Goal: Task Accomplishment & Management: Use online tool/utility

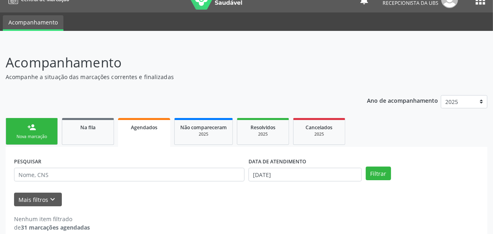
scroll to position [24, 0]
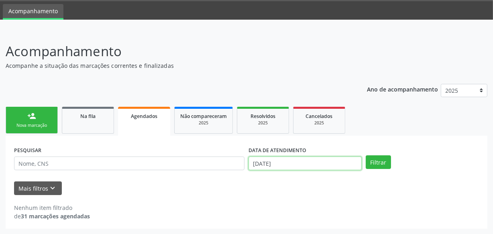
click at [275, 166] on input "[DATE]" at bounding box center [305, 164] width 113 height 14
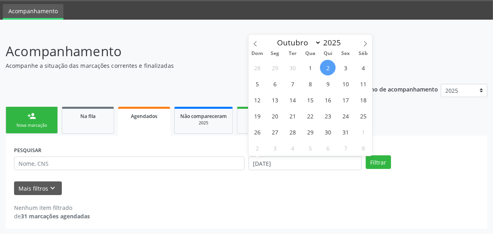
click at [327, 71] on span "2" at bounding box center [328, 68] width 16 height 16
type input "[DATE]"
click at [329, 67] on span "2" at bounding box center [328, 68] width 16 height 16
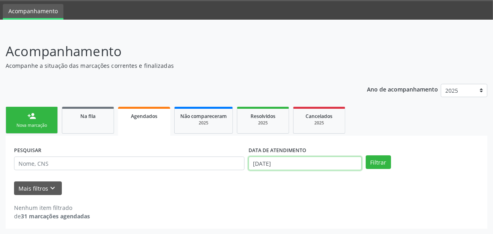
click at [301, 162] on input "[DATE]" at bounding box center [305, 164] width 113 height 14
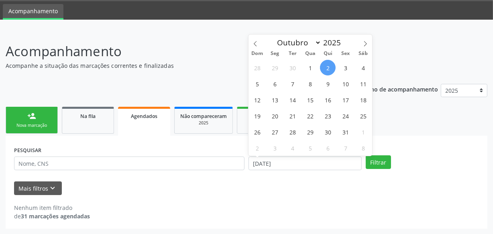
click at [321, 66] on span "2" at bounding box center [328, 68] width 16 height 16
type input "[DATE]"
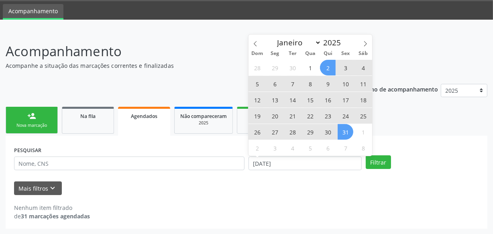
click at [349, 131] on span "31" at bounding box center [346, 132] width 16 height 16
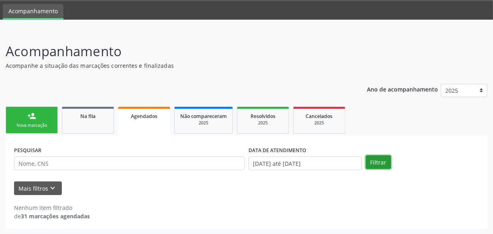
click at [375, 161] on button "Filtrar" at bounding box center [378, 162] width 25 height 14
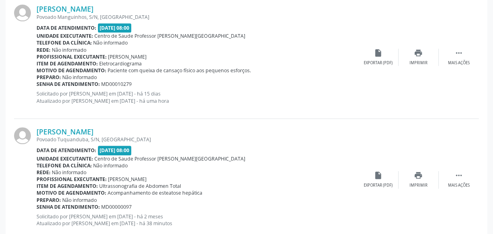
scroll to position [1814, 0]
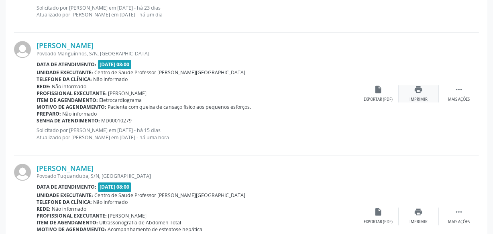
click at [416, 90] on icon "print" at bounding box center [418, 89] width 9 height 9
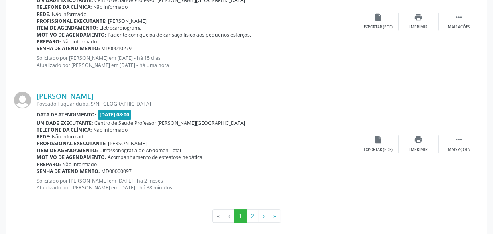
scroll to position [1887, 0]
click at [425, 137] on div "print Imprimir" at bounding box center [419, 143] width 40 height 17
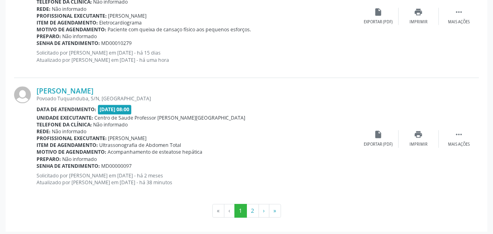
scroll to position [1892, 0]
click at [251, 205] on button "2" at bounding box center [253, 210] width 12 height 14
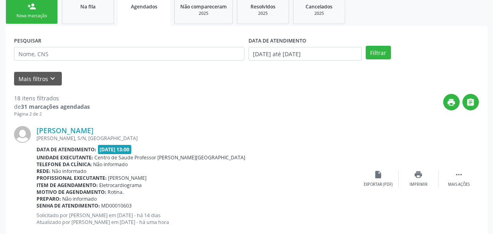
scroll to position [202, 0]
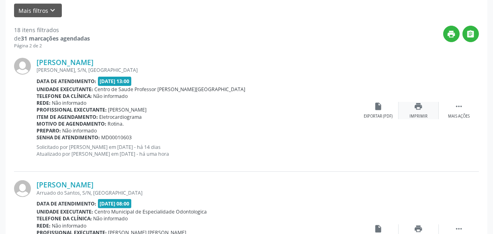
click at [414, 108] on icon "print" at bounding box center [418, 106] width 9 height 9
click at [281, 95] on div "Telefone da clínica: Não informado" at bounding box center [198, 96] width 322 height 7
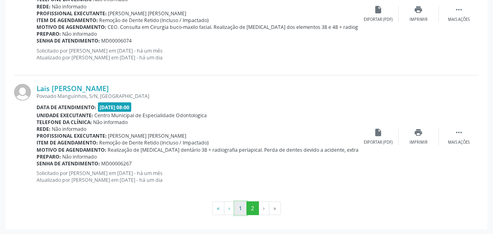
click at [241, 206] on button "1" at bounding box center [241, 209] width 12 height 14
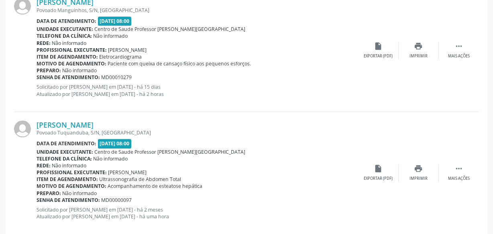
scroll to position [1892, 0]
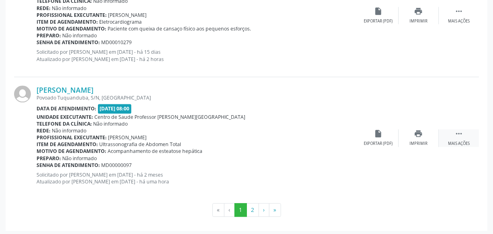
click at [458, 132] on icon "" at bounding box center [459, 133] width 9 height 9
click at [438, 174] on div "[PERSON_NAME] Povoado Tuquanduba, S/N, [GEOGRAPHIC_DATA] Data de atendimento: […" at bounding box center [246, 138] width 465 height 122
click at [346, 135] on div "print Imprimir" at bounding box center [338, 137] width 40 height 17
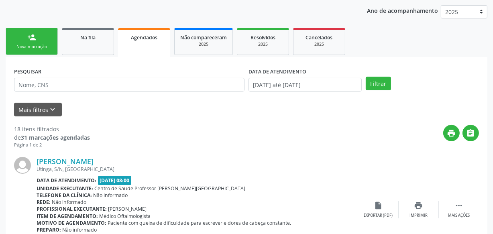
scroll to position [0, 0]
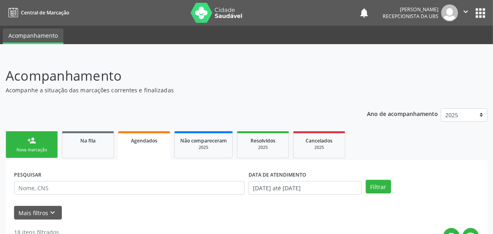
click at [465, 10] on icon "" at bounding box center [465, 11] width 9 height 9
click at [438, 45] on link "Sair" at bounding box center [445, 48] width 55 height 11
